Goal: Task Accomplishment & Management: Manage account settings

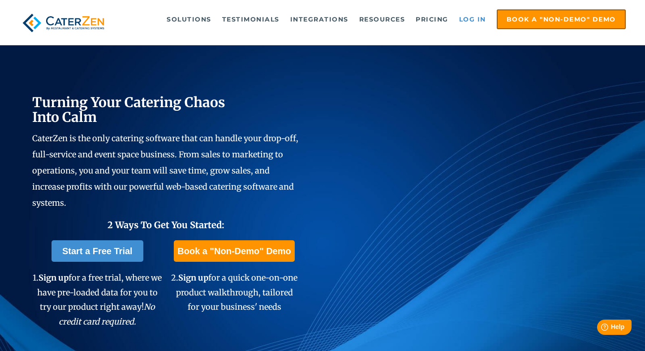
click at [475, 21] on link "Log in" at bounding box center [473, 19] width 36 height 18
click at [464, 20] on link "Log in" at bounding box center [473, 19] width 36 height 18
click at [469, 26] on link "Log in" at bounding box center [473, 19] width 36 height 18
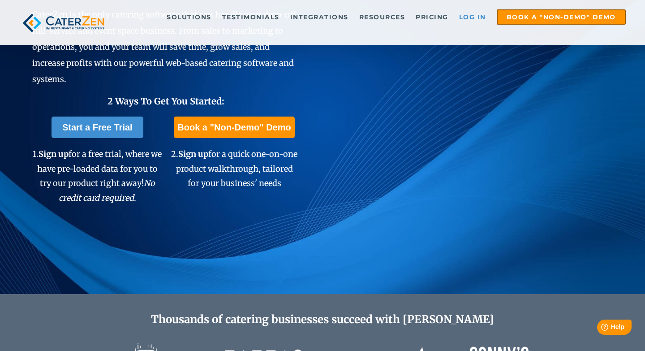
click at [466, 19] on link "Log in" at bounding box center [473, 16] width 36 height 13
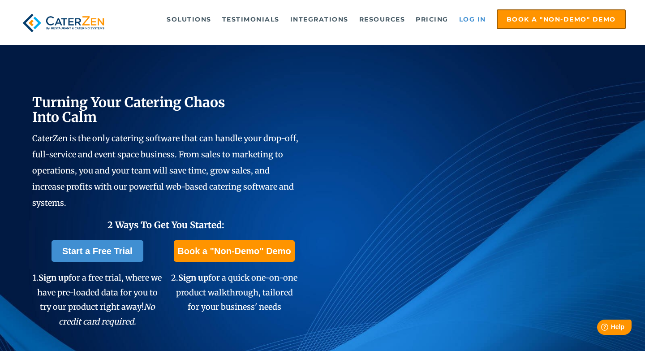
click at [464, 19] on link "Log in" at bounding box center [473, 19] width 36 height 18
